Goal: Information Seeking & Learning: Learn about a topic

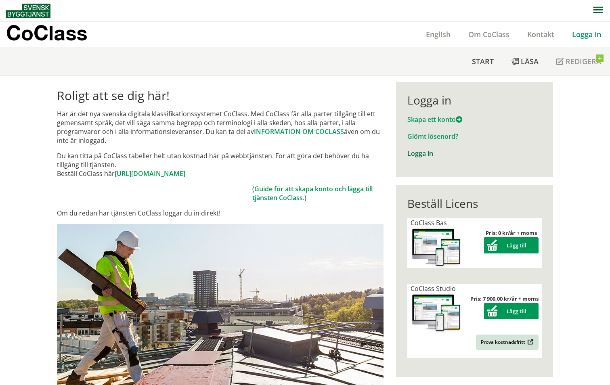
click at [423, 156] on link "Logga in" at bounding box center [421, 153] width 26 height 9
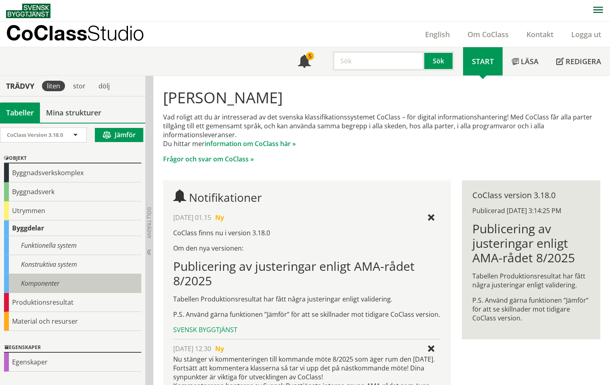
click at [35, 286] on div "Komponenter" at bounding box center [72, 283] width 137 height 19
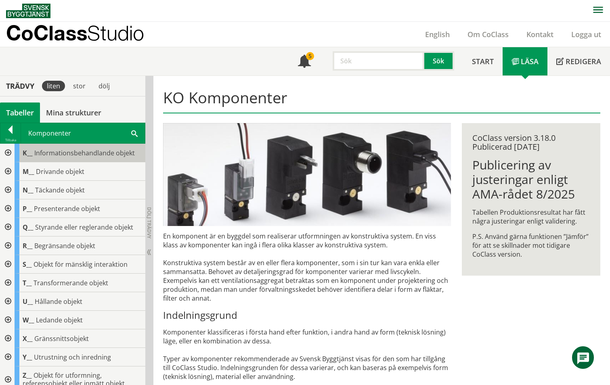
scroll to position [120, 0]
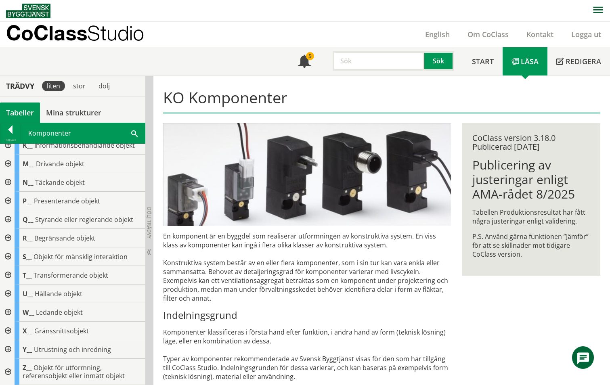
click at [8, 237] on div at bounding box center [7, 238] width 15 height 19
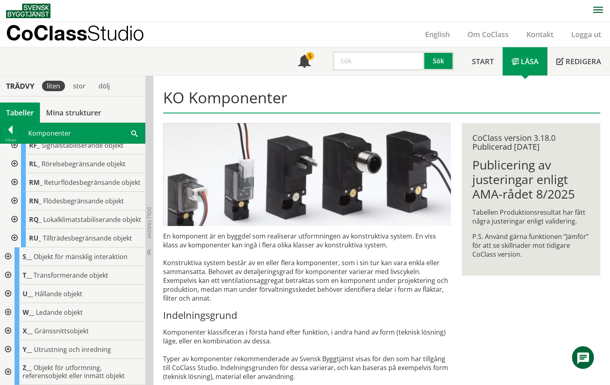
scroll to position [284, 0]
click at [16, 215] on div at bounding box center [13, 219] width 15 height 19
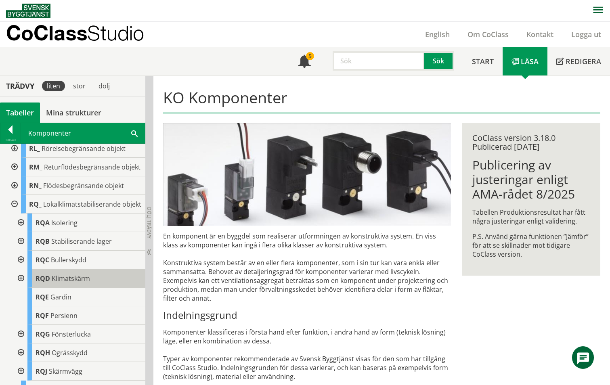
scroll to position [418, 0]
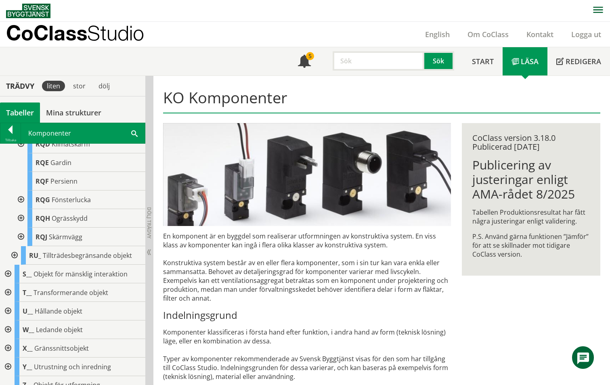
click at [21, 154] on div at bounding box center [20, 144] width 15 height 19
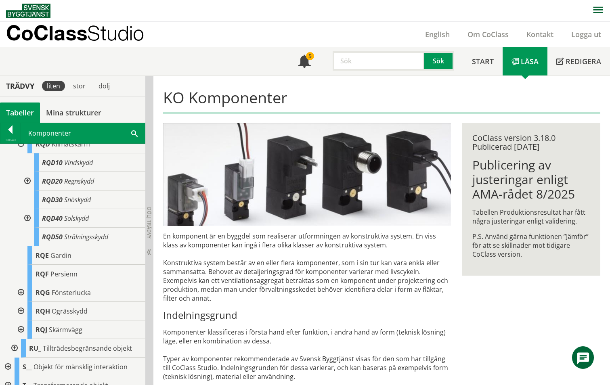
click at [27, 191] on div at bounding box center [26, 181] width 15 height 19
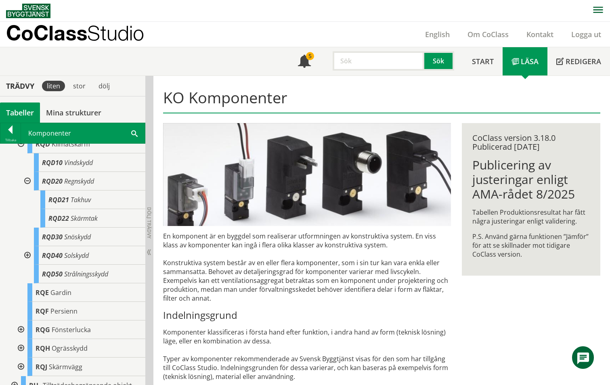
click at [27, 265] on div at bounding box center [26, 255] width 15 height 19
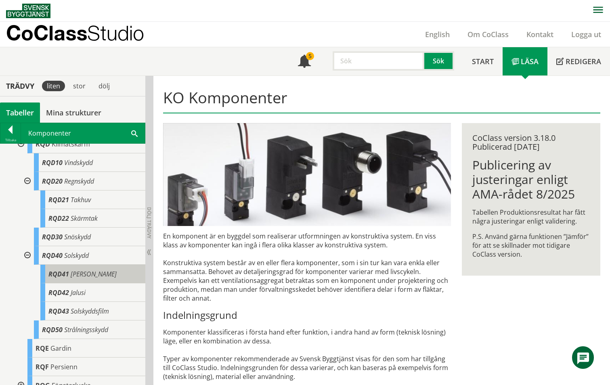
scroll to position [284, 0]
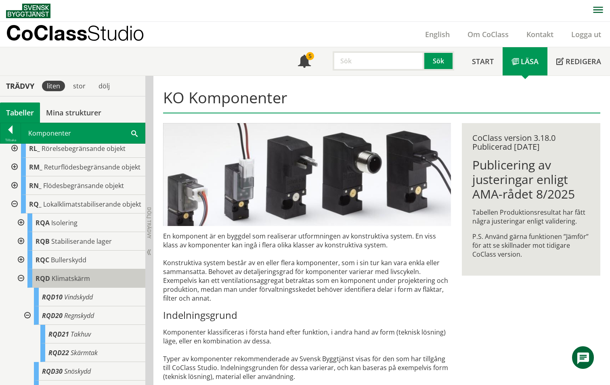
click at [63, 283] on span "Klimatskärm" at bounding box center [71, 278] width 38 height 9
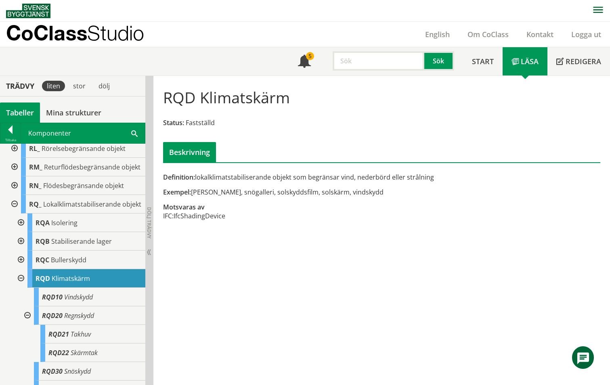
click at [354, 62] on input "text" at bounding box center [379, 60] width 92 height 19
click at [442, 55] on button "Sök" at bounding box center [440, 60] width 30 height 19
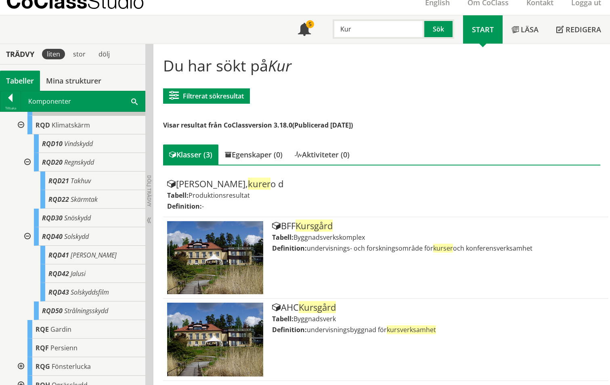
scroll to position [418, 0]
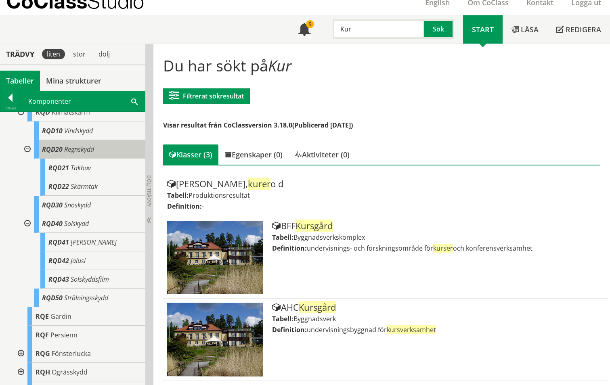
click at [66, 154] on span "Regnskydd" at bounding box center [79, 149] width 30 height 9
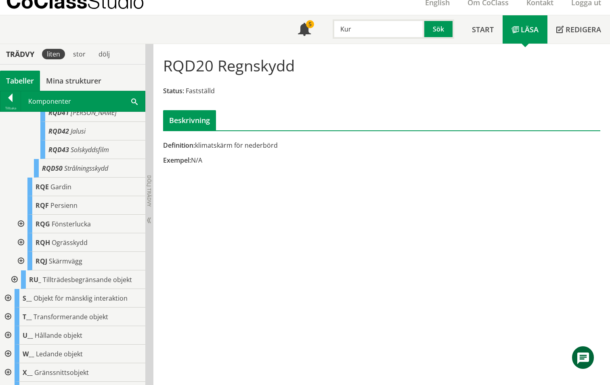
scroll to position [553, 0]
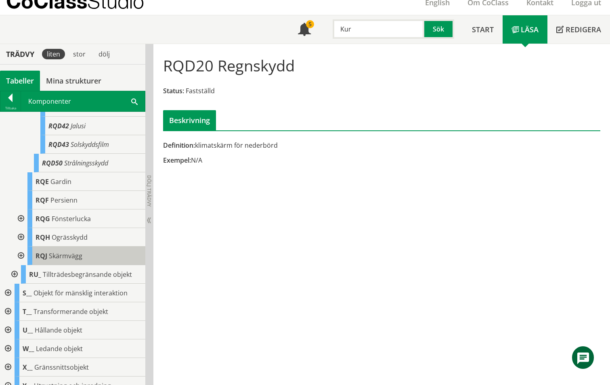
click at [56, 261] on span "Skärmvägg" at bounding box center [66, 256] width 34 height 9
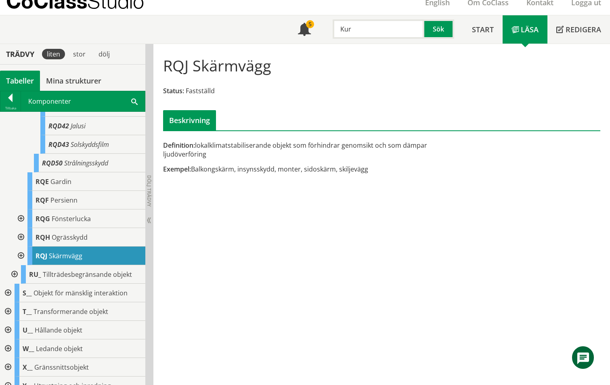
scroll to position [418, 0]
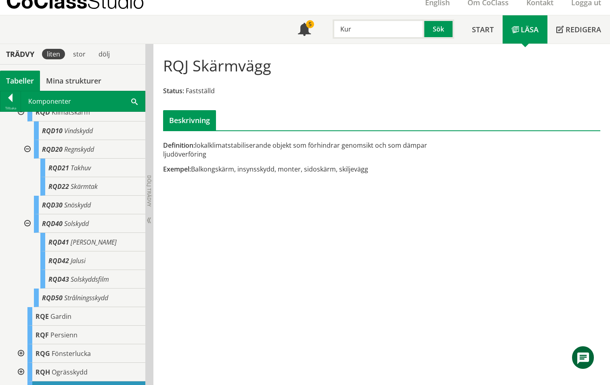
click at [26, 233] on div at bounding box center [26, 224] width 15 height 19
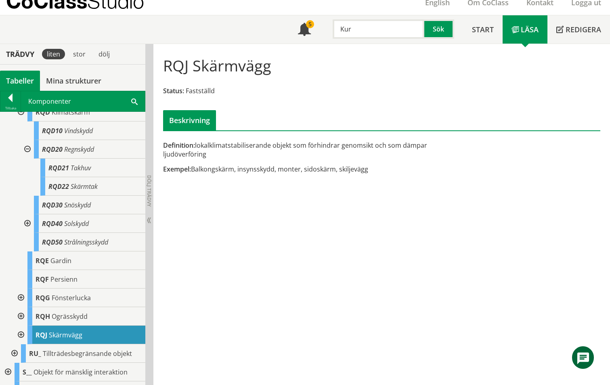
click at [25, 159] on div at bounding box center [26, 149] width 15 height 19
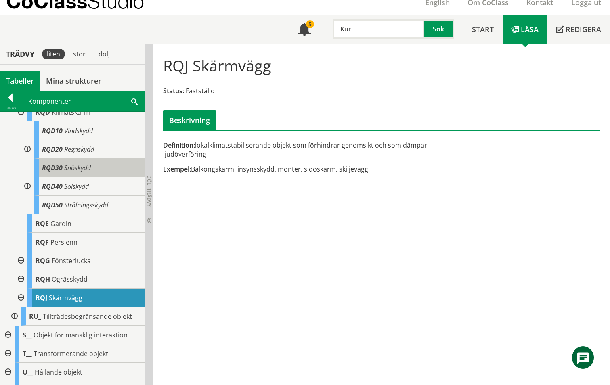
scroll to position [284, 0]
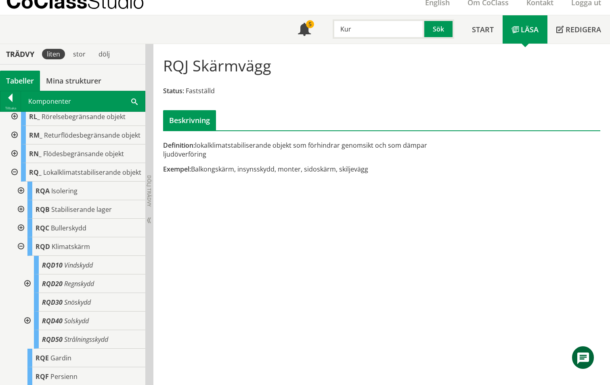
click at [21, 256] on div at bounding box center [20, 247] width 15 height 19
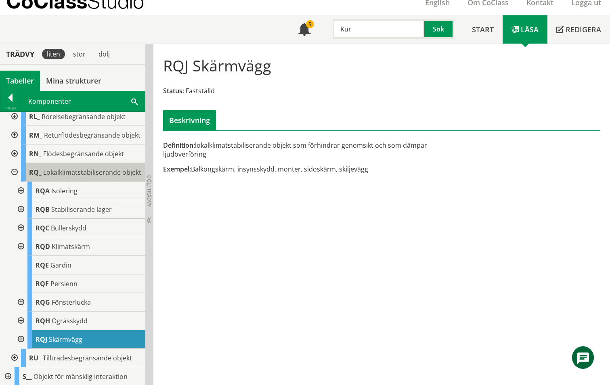
click at [51, 177] on span "Lokalklimatstabiliserande objekt" at bounding box center [92, 172] width 98 height 9
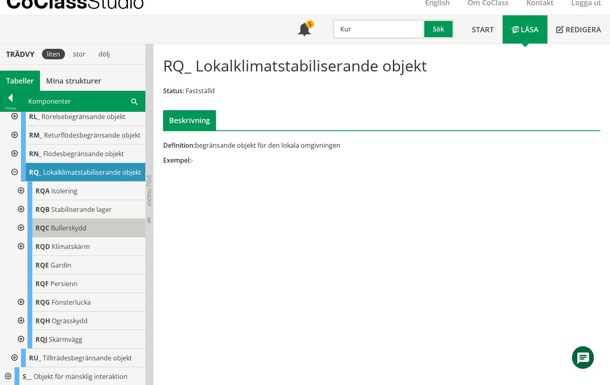
click at [58, 233] on span "Bullerskydd" at bounding box center [69, 228] width 36 height 9
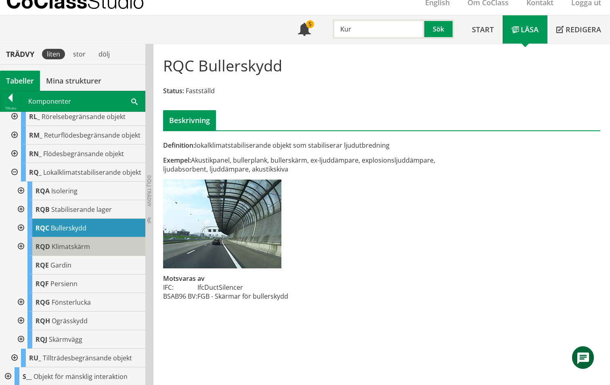
click at [79, 251] on span "Klimatskärm" at bounding box center [71, 246] width 38 height 9
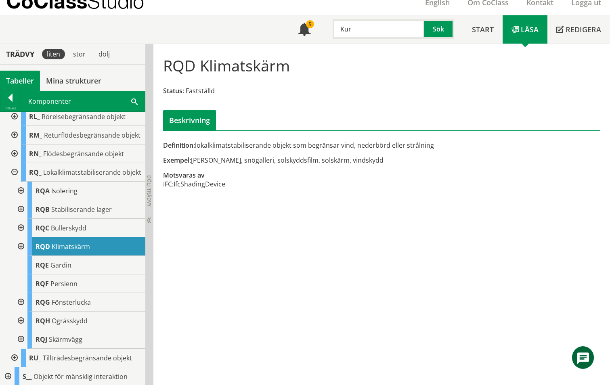
scroll to position [418, 0]
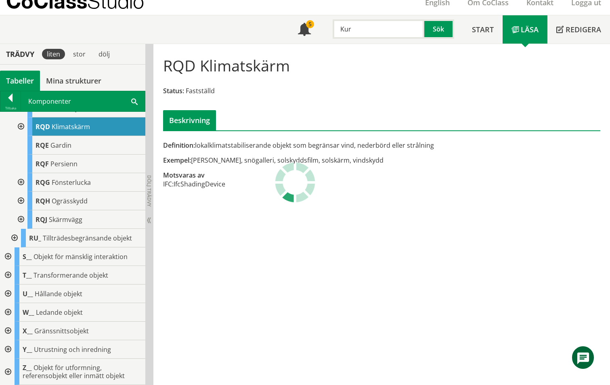
click at [362, 27] on input "Kur" at bounding box center [379, 28] width 92 height 19
type input "K"
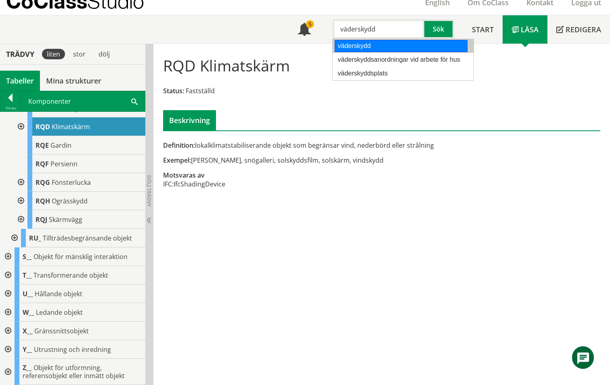
click at [355, 43] on div "väderskydd" at bounding box center [401, 46] width 133 height 12
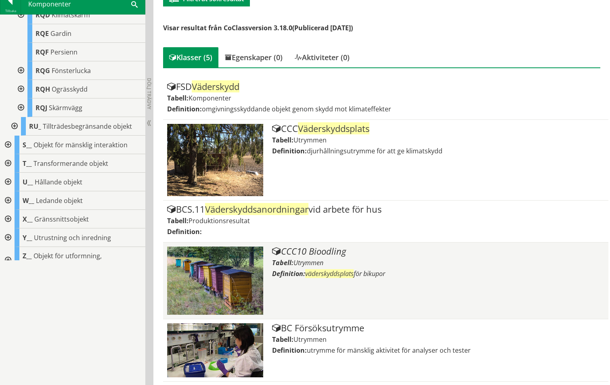
scroll to position [375, 0]
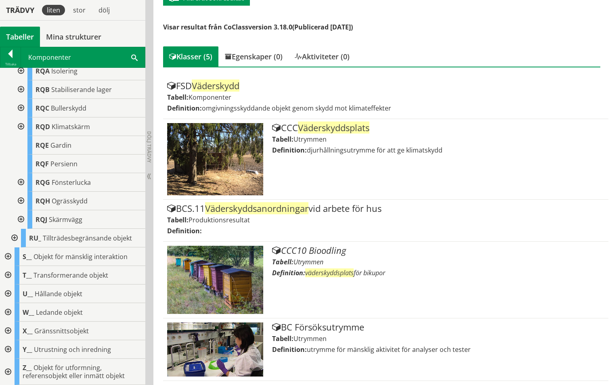
type input "väderskydd"
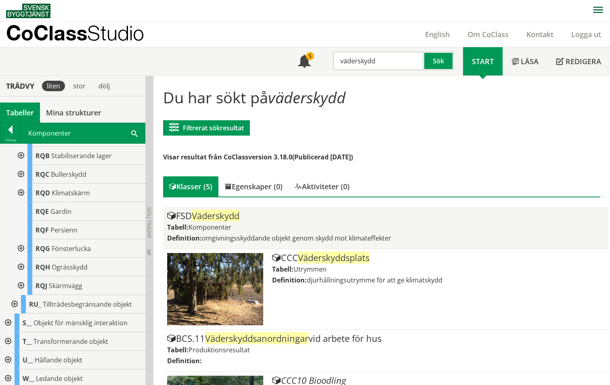
scroll to position [418, 0]
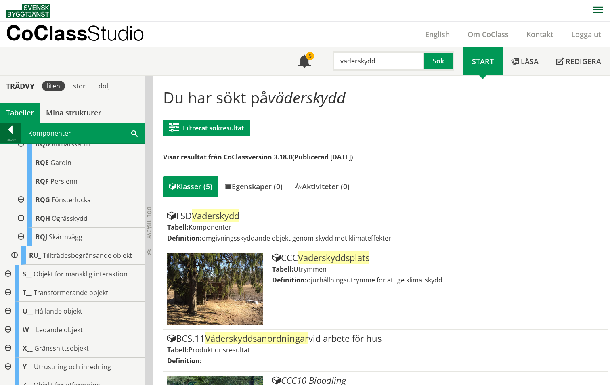
click at [12, 128] on div at bounding box center [10, 131] width 20 height 11
